Goal: Task Accomplishment & Management: Complete application form

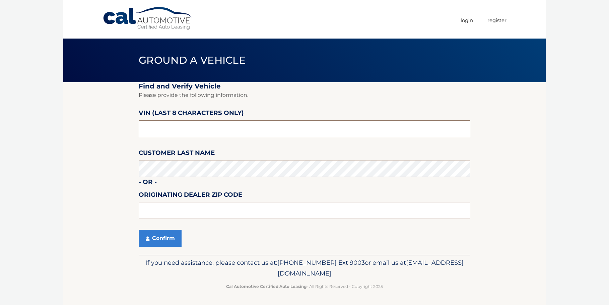
click at [185, 128] on input "text" at bounding box center [305, 128] width 332 height 17
type input "nm077839"
click at [169, 234] on button "Confirm" at bounding box center [160, 238] width 43 height 17
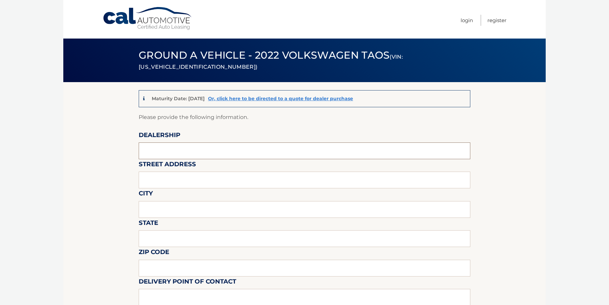
click at [170, 152] on input "text" at bounding box center [305, 150] width 332 height 17
type input "vw of west islip"
click at [174, 182] on input "text" at bounding box center [305, 180] width 332 height 17
type input "[STREET_ADDRESS]"
type input "west islip"
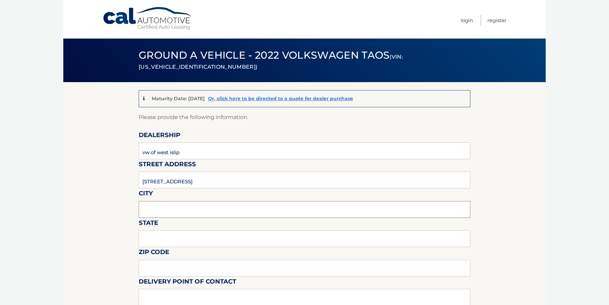
type input "ny"
type input "11795"
type input "vw of west islip"
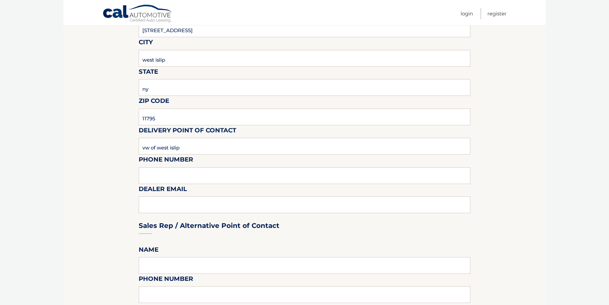
scroll to position [168, 0]
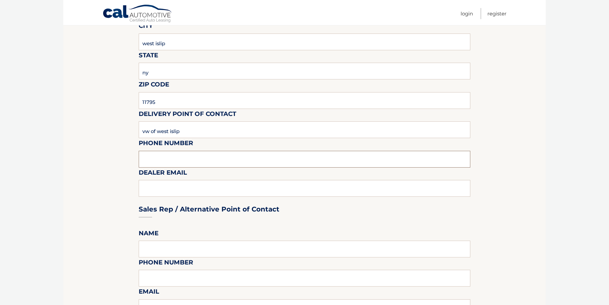
click at [165, 156] on input "text" at bounding box center [305, 159] width 332 height 17
type input "6318166998"
click at [181, 187] on div "Sales Rep / Alternative Point of Contact" at bounding box center [305, 196] width 332 height 47
click at [160, 188] on div "Sales Rep / Alternative Point of Contact" at bounding box center [305, 196] width 332 height 47
click at [149, 192] on div "Sales Rep / Alternative Point of Contact" at bounding box center [305, 196] width 332 height 47
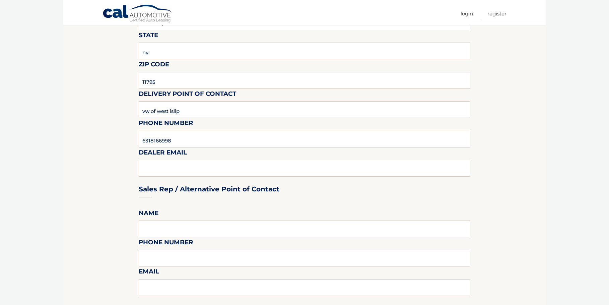
scroll to position [235, 0]
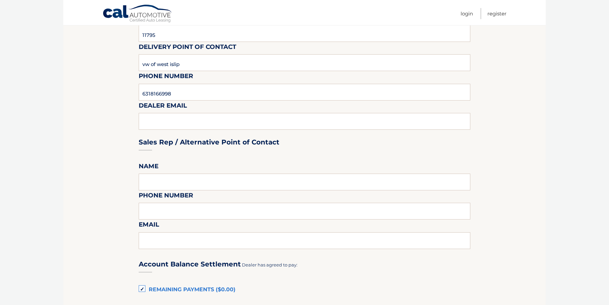
click at [204, 125] on div "Sales Rep / Alternative Point of Contact" at bounding box center [305, 129] width 332 height 47
click at [157, 183] on input "text" at bounding box center [305, 182] width 332 height 17
type input "[PERSON_NAME]"
type input "6318166998"
click at [170, 240] on input "text" at bounding box center [305, 240] width 332 height 17
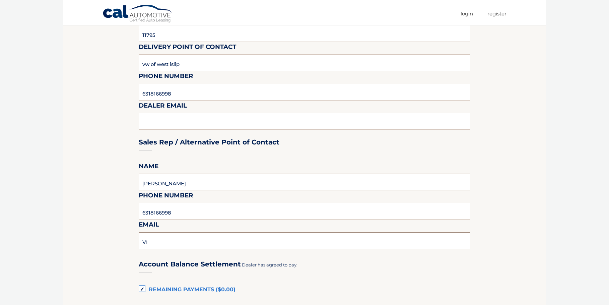
type input "[PERSON_NAME][EMAIL_ADDRESS][DOMAIN_NAME]"
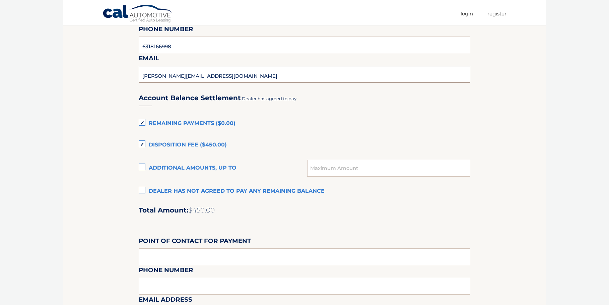
scroll to position [402, 0]
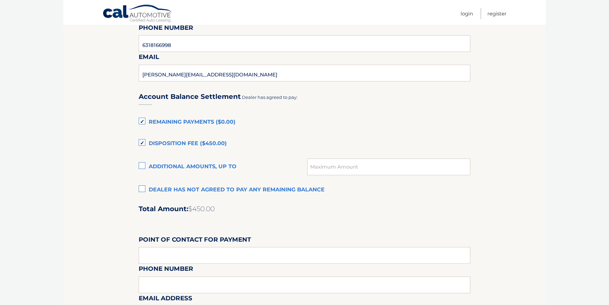
click at [142, 188] on label "Dealer has not agreed to pay any remaining balance" at bounding box center [305, 189] width 332 height 13
click at [0, 0] on input "Dealer has not agreed to pay any remaining balance" at bounding box center [0, 0] width 0 height 0
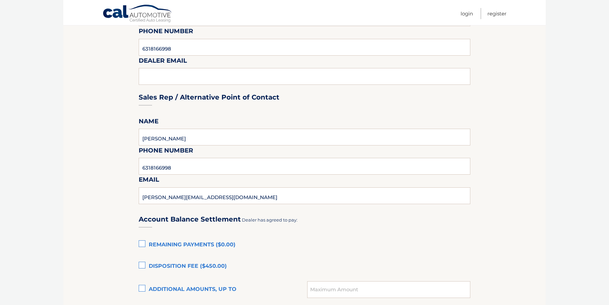
scroll to position [235, 0]
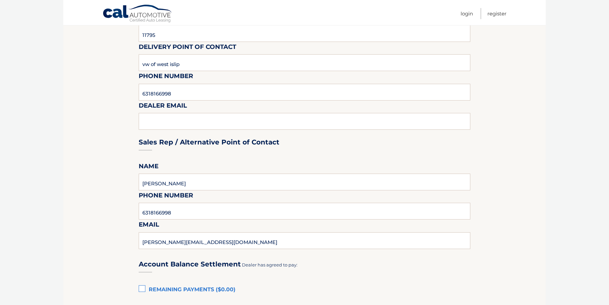
click at [165, 124] on div "Sales Rep / Alternative Point of Contact" at bounding box center [305, 129] width 332 height 47
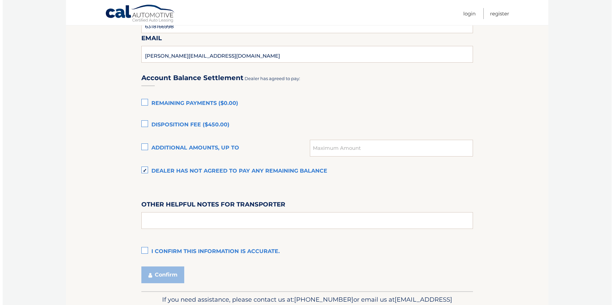
scroll to position [458, 0]
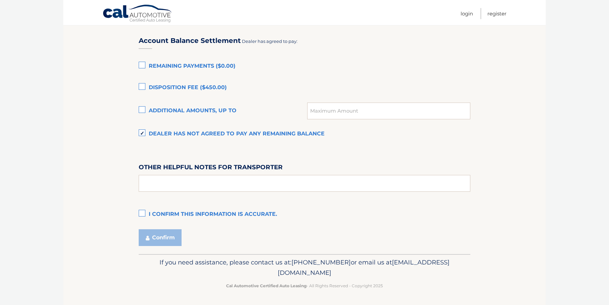
click at [145, 212] on label "I confirm this information is accurate." at bounding box center [305, 214] width 332 height 13
click at [0, 0] on input "I confirm this information is accurate." at bounding box center [0, 0] width 0 height 0
click at [163, 246] on button "Confirm" at bounding box center [160, 237] width 43 height 17
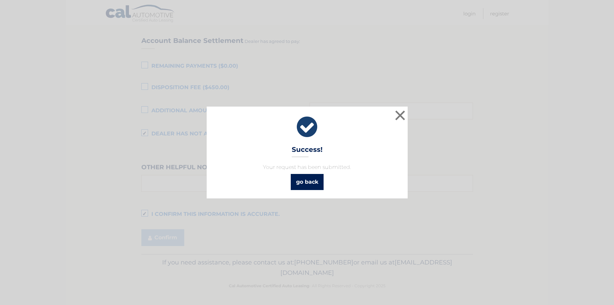
click at [319, 182] on link "go back" at bounding box center [307, 182] width 33 height 16
